Goal: Task Accomplishment & Management: Manage account settings

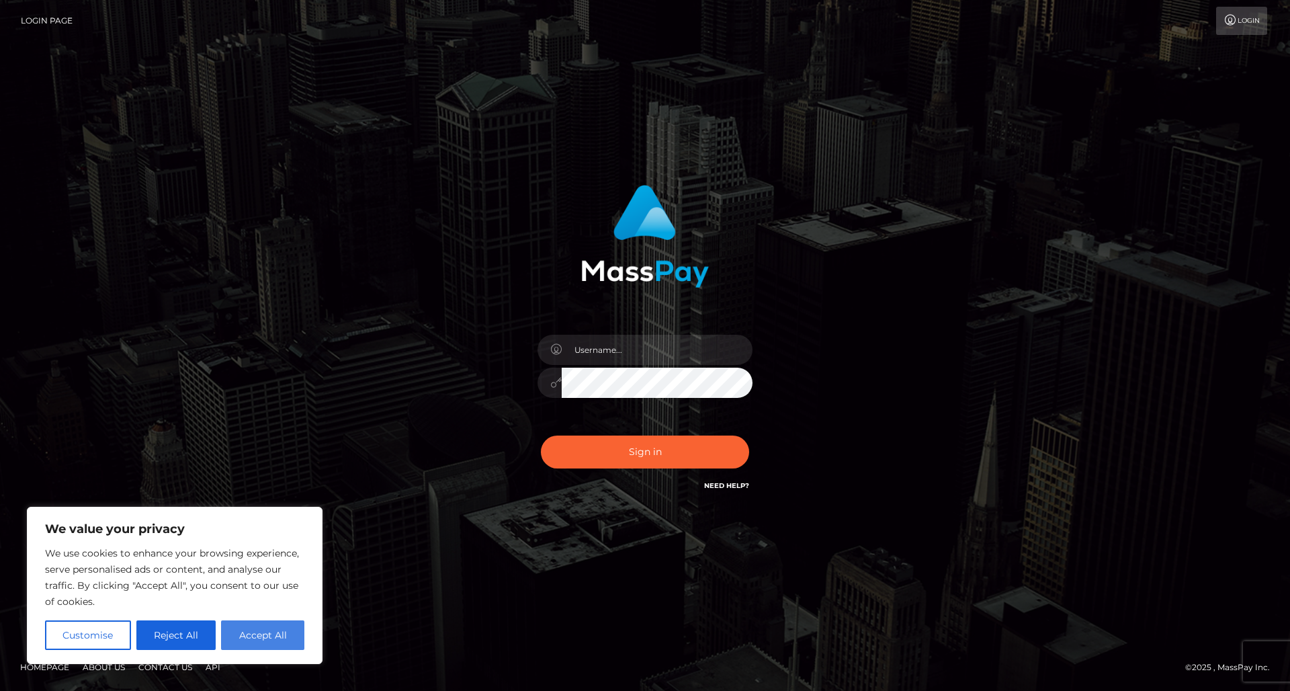
click at [241, 632] on button "Accept All" at bounding box center [262, 635] width 83 height 30
checkbox input "true"
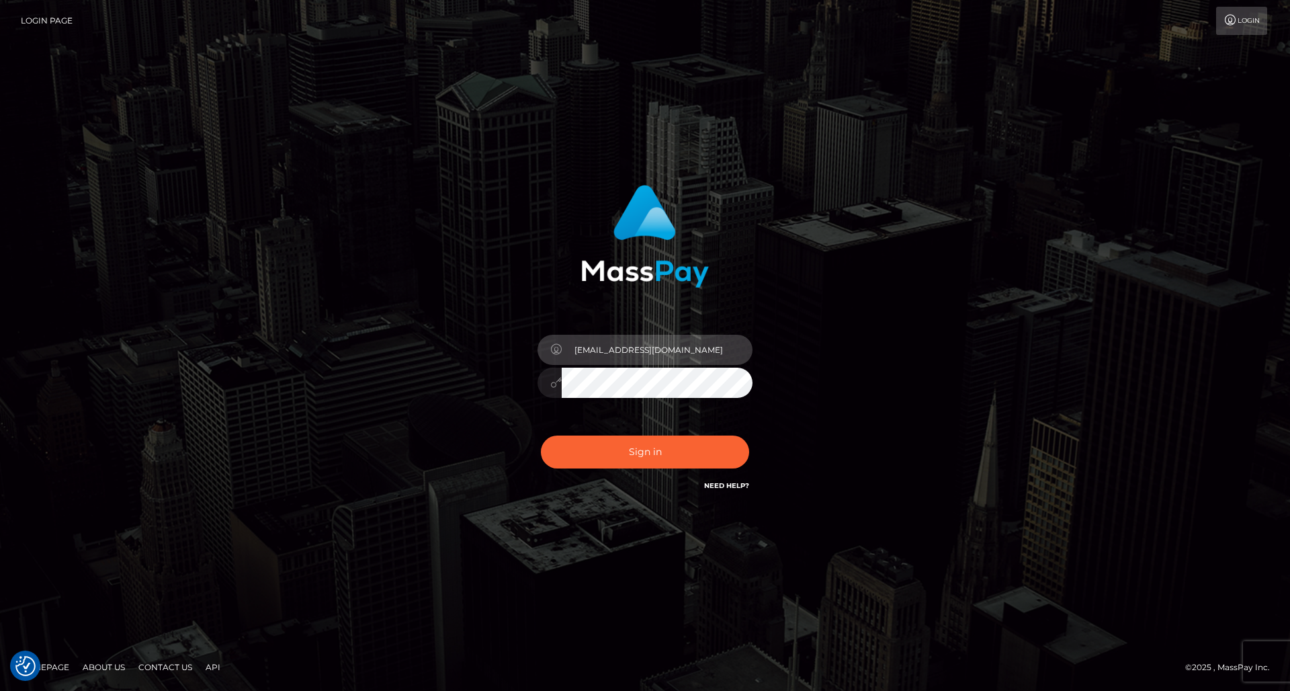
type input "lexasg13@gmail.com"
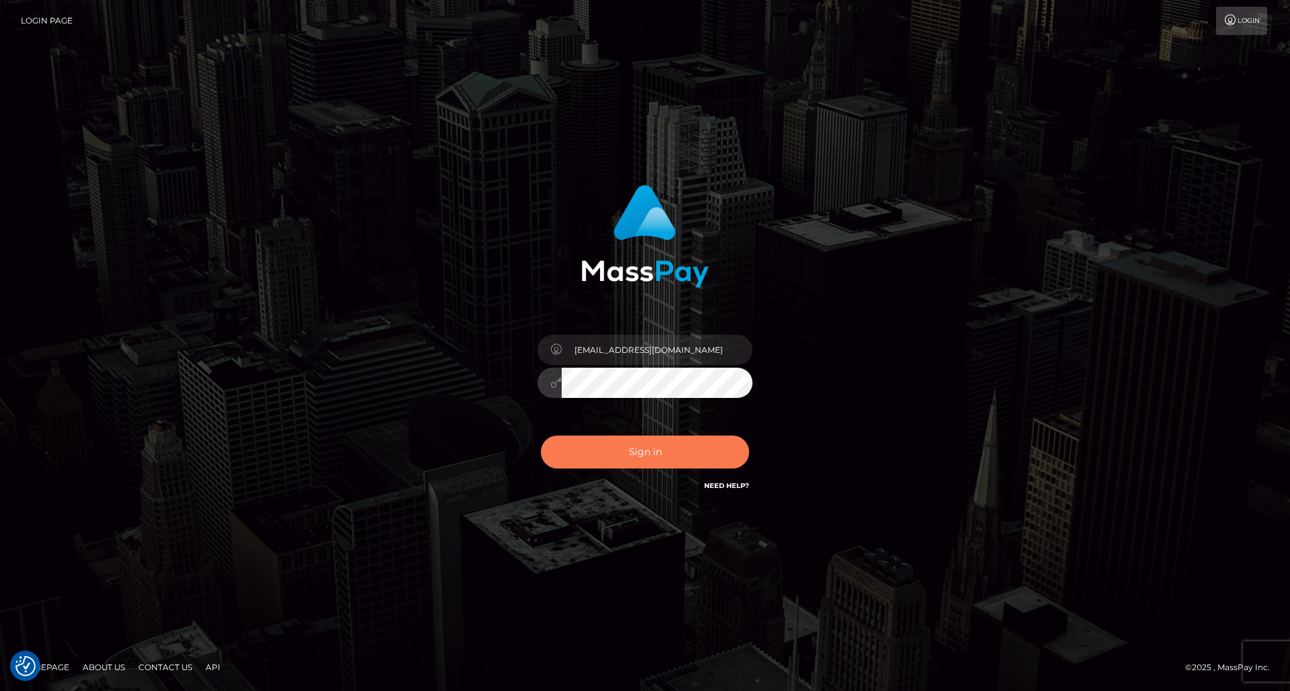
click at [595, 456] on button "Sign in" at bounding box center [645, 451] width 208 height 33
